Goal: Information Seeking & Learning: Compare options

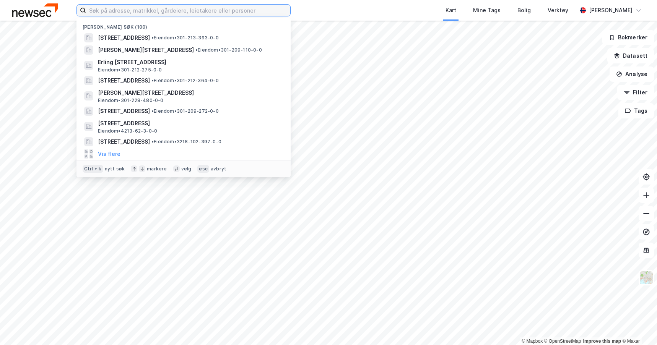
click at [211, 11] on input at bounding box center [188, 10] width 204 height 11
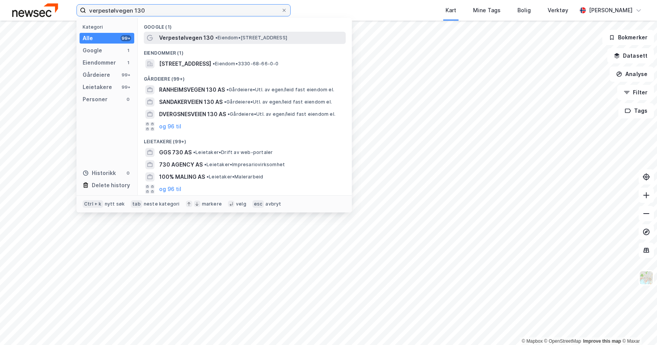
type input "verpestølvegen 130"
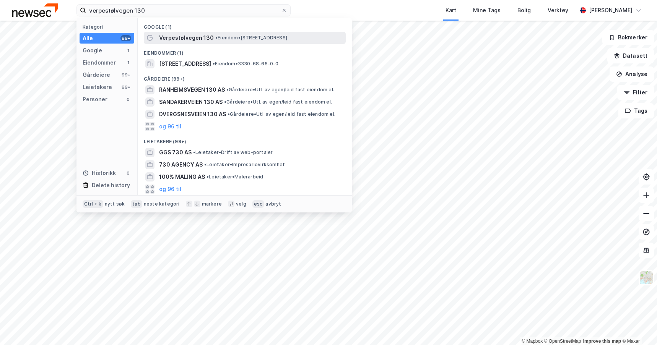
click at [207, 37] on span "Verpestølvegen 130" at bounding box center [186, 37] width 55 height 9
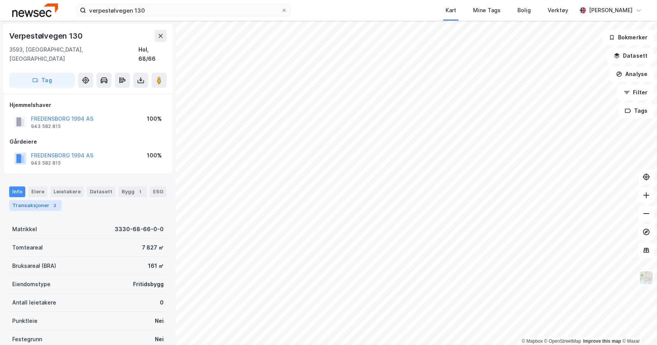
click at [52, 202] on div "3" at bounding box center [55, 206] width 8 height 8
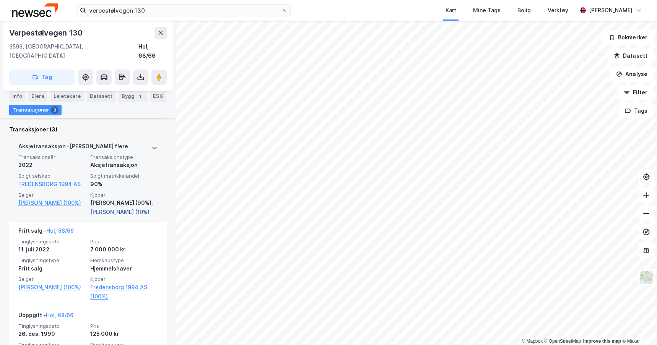
scroll to position [218, 0]
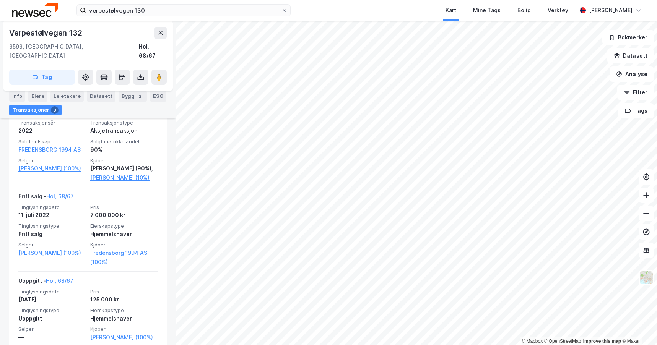
scroll to position [251, 0]
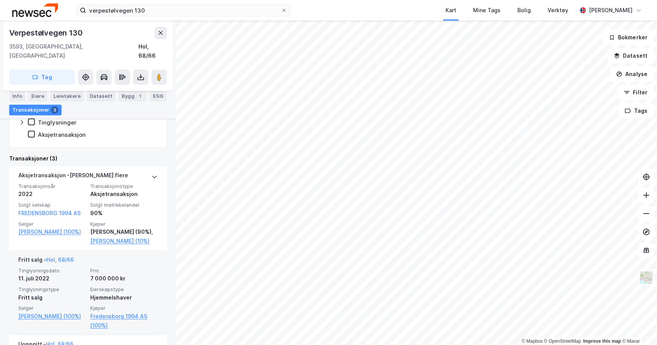
scroll to position [187, 0]
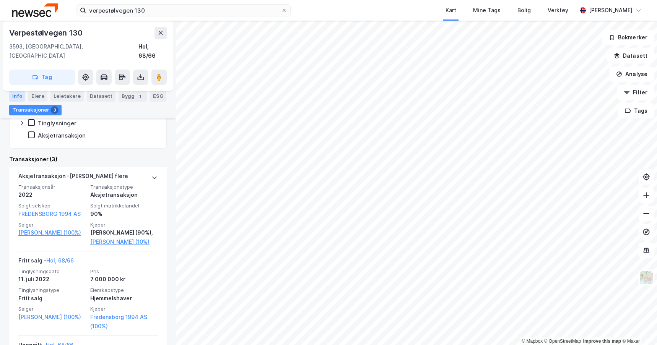
click at [18, 96] on div "Info" at bounding box center [17, 96] width 16 height 11
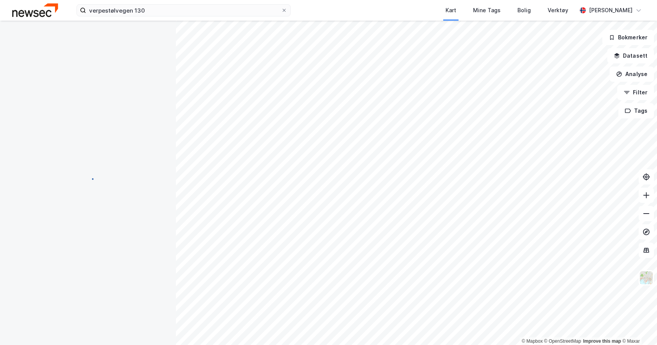
scroll to position [71, 0]
